Goal: Information Seeking & Learning: Learn about a topic

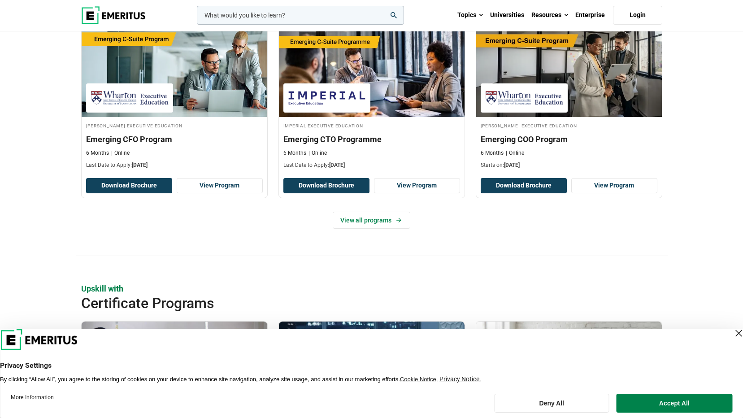
scroll to position [672, 0]
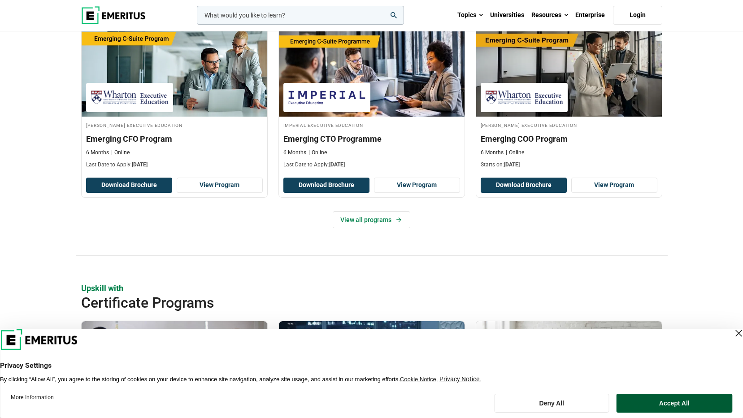
click at [652, 404] on button "Accept All" at bounding box center [674, 402] width 116 height 19
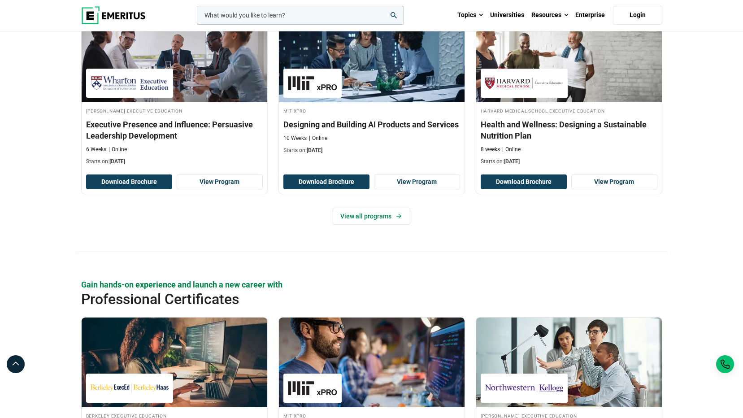
scroll to position [1120, 0]
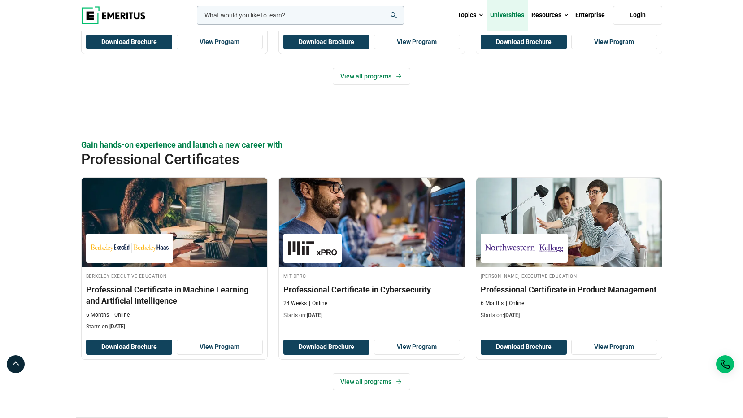
click at [505, 15] on link "Universities" at bounding box center [506, 15] width 41 height 31
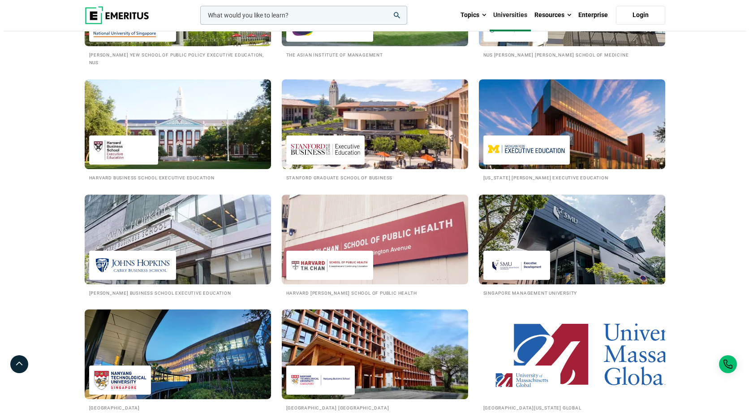
scroll to position [851, 0]
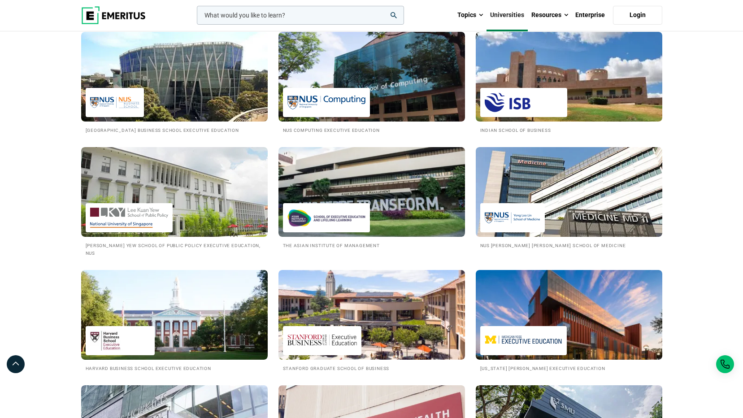
click at [311, 10] on input "woocommerce-product-search-field-0" at bounding box center [300, 15] width 207 height 19
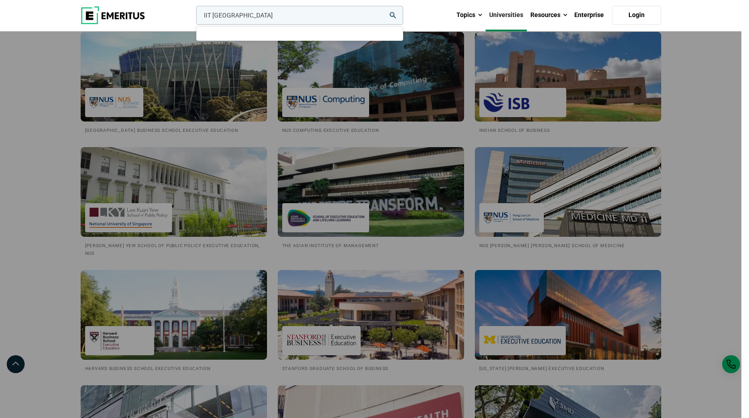
type input "IIT BOMBAY"
click at [194, 17] on button "search" at bounding box center [194, 17] width 0 height 0
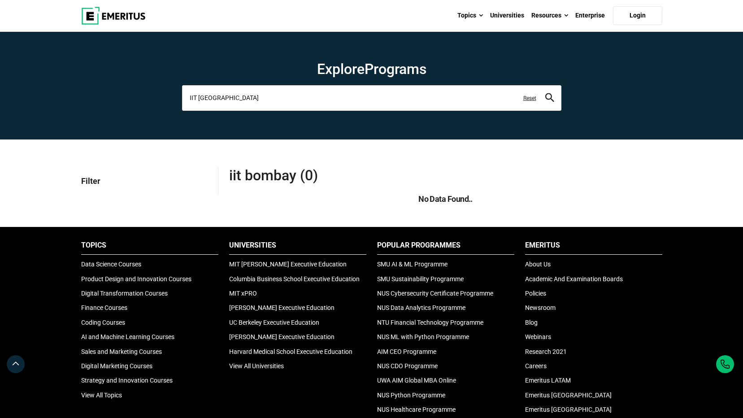
click at [238, 96] on input "IIT BOMBAY" at bounding box center [371, 97] width 379 height 25
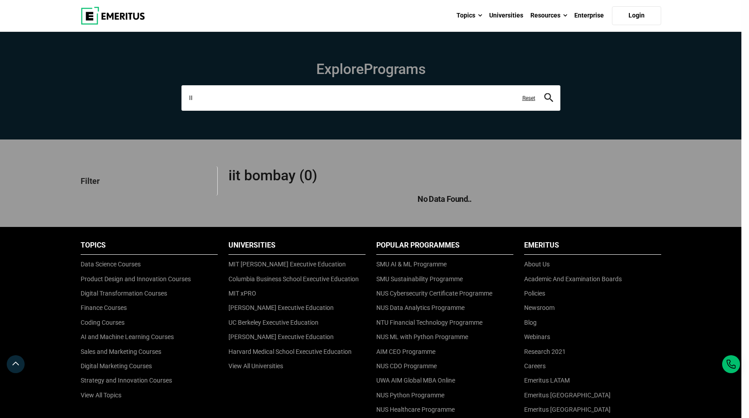
type input "I"
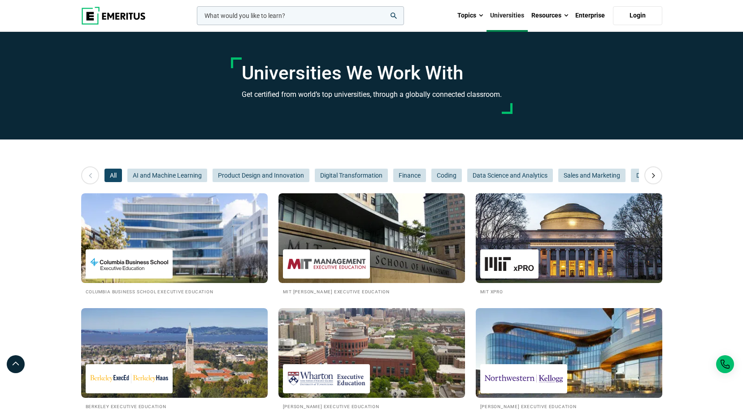
click at [254, 13] on input "woocommerce-product-search-field-0" at bounding box center [300, 15] width 207 height 19
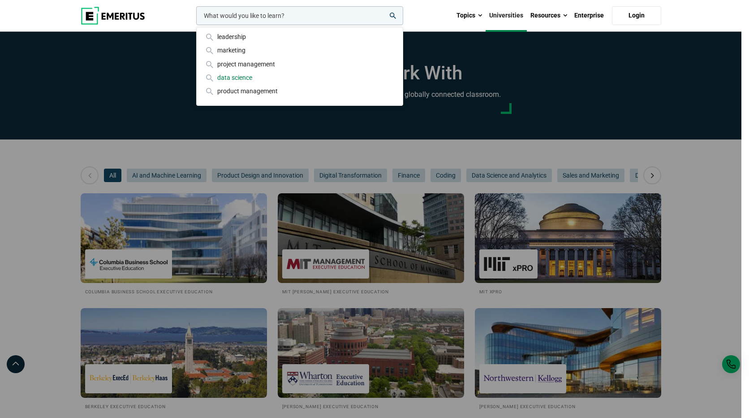
click at [251, 77] on div "data science" at bounding box center [300, 78] width 192 height 10
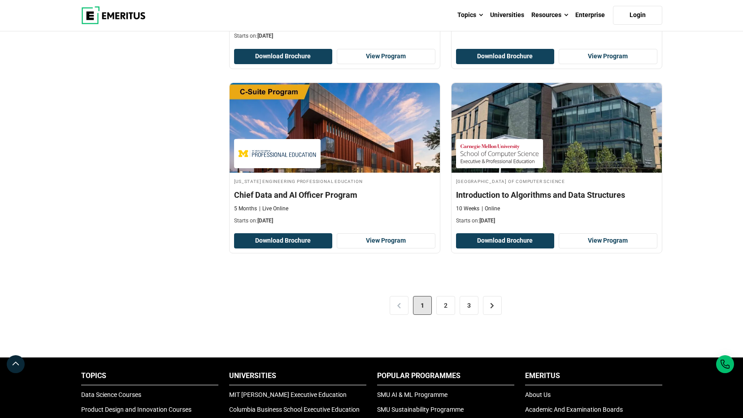
scroll to position [1837, 0]
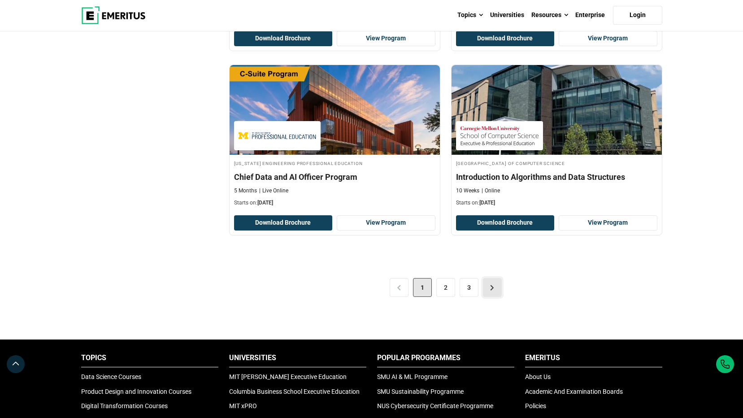
click at [488, 290] on link ">" at bounding box center [492, 287] width 19 height 19
